Goal: Task Accomplishment & Management: Complete application form

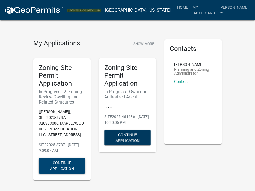
click at [58, 171] on button "Continue Application" at bounding box center [62, 166] width 46 height 16
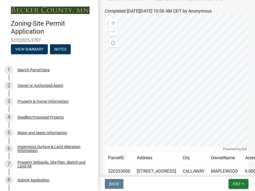
scroll to position [152, 0]
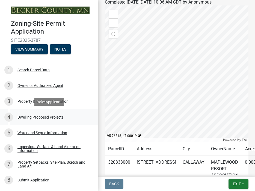
click at [50, 116] on div "Dwelling Proposed Projects" at bounding box center [40, 117] width 46 height 4
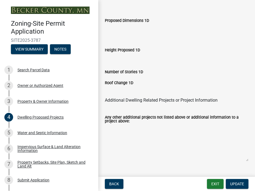
scroll to position [1311, 0]
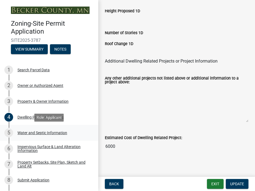
click at [55, 134] on div "Water and Septic Information" at bounding box center [42, 133] width 50 height 4
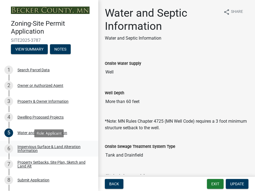
click at [52, 146] on div "Impervious Surface & Land Alteration Information" at bounding box center [53, 149] width 72 height 8
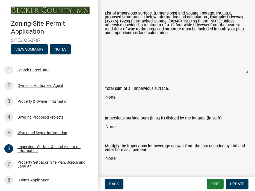
scroll to position [161, 0]
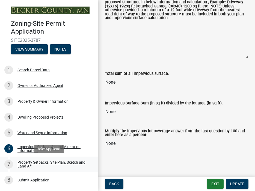
click at [42, 163] on div "Property Setbacks, Site Plan, Sketch and Land Alt" at bounding box center [53, 164] width 72 height 8
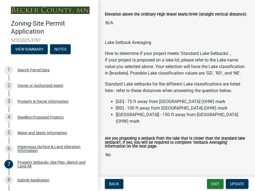
scroll to position [1729, 0]
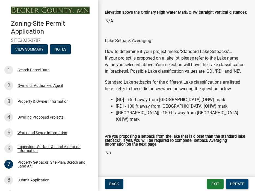
click at [237, 184] on span "Update" at bounding box center [237, 184] width 14 height 4
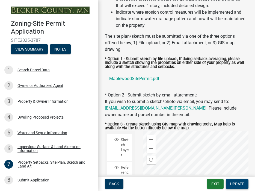
scroll to position [115, 0]
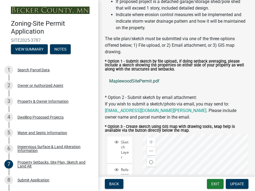
click at [132, 81] on link "MaplewoodSitePermit.pdf" at bounding box center [177, 81] width 144 height 13
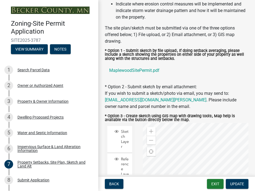
scroll to position [127, 0]
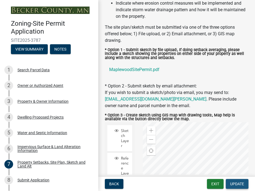
click at [234, 182] on span "Update" at bounding box center [237, 184] width 14 height 4
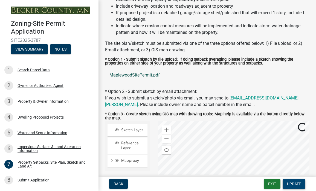
scroll to position [91, 0]
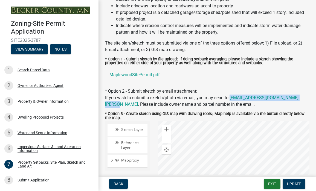
drag, startPoint x: 302, startPoint y: 98, endPoint x: 230, endPoint y: 101, distance: 72.4
click at [230, 101] on div "* Option 2 - Submit sketch by email attachment: If you wish to submit a sketch/…" at bounding box center [207, 98] width 204 height 20
copy link "[EMAIL_ADDRESS][DOMAIN_NAME][PERSON_NAME]"
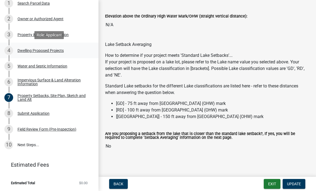
scroll to position [0, 0]
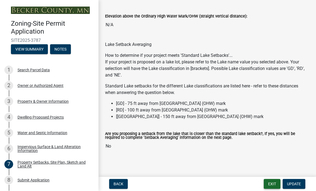
click at [255, 185] on button "Exit" at bounding box center [271, 184] width 17 height 10
